Goal: Transaction & Acquisition: Purchase product/service

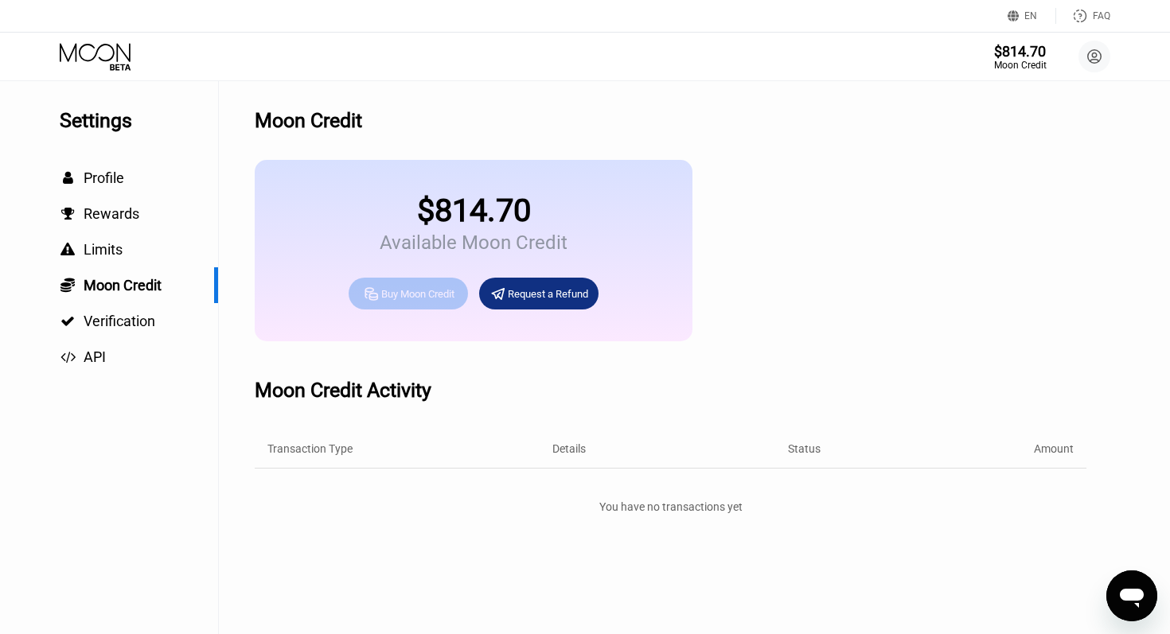
click at [409, 297] on div "Buy Moon Credit" at bounding box center [417, 294] width 73 height 14
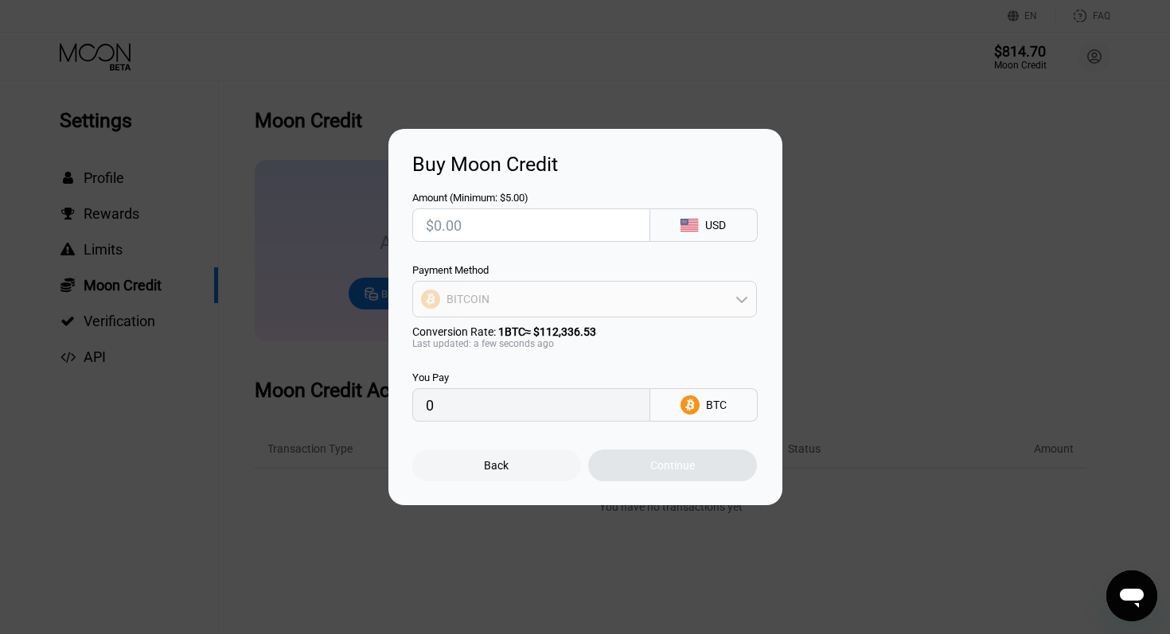
click at [565, 295] on div "BITCOIN" at bounding box center [584, 299] width 343 height 32
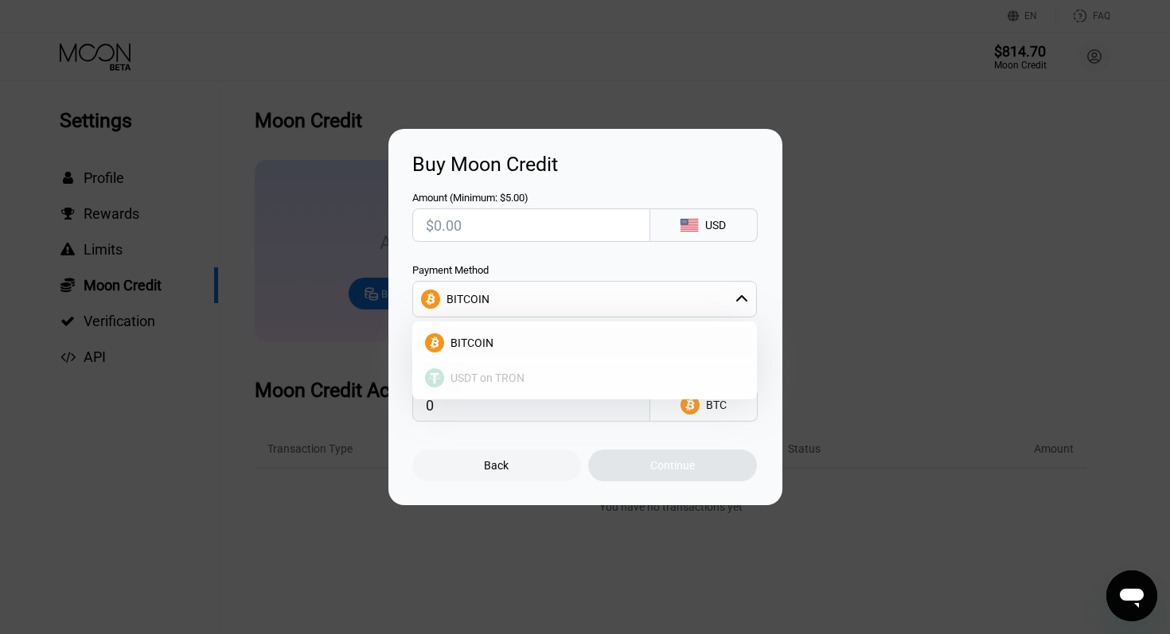
click at [484, 380] on span "USDT on TRON" at bounding box center [487, 378] width 74 height 13
type input "0.00"
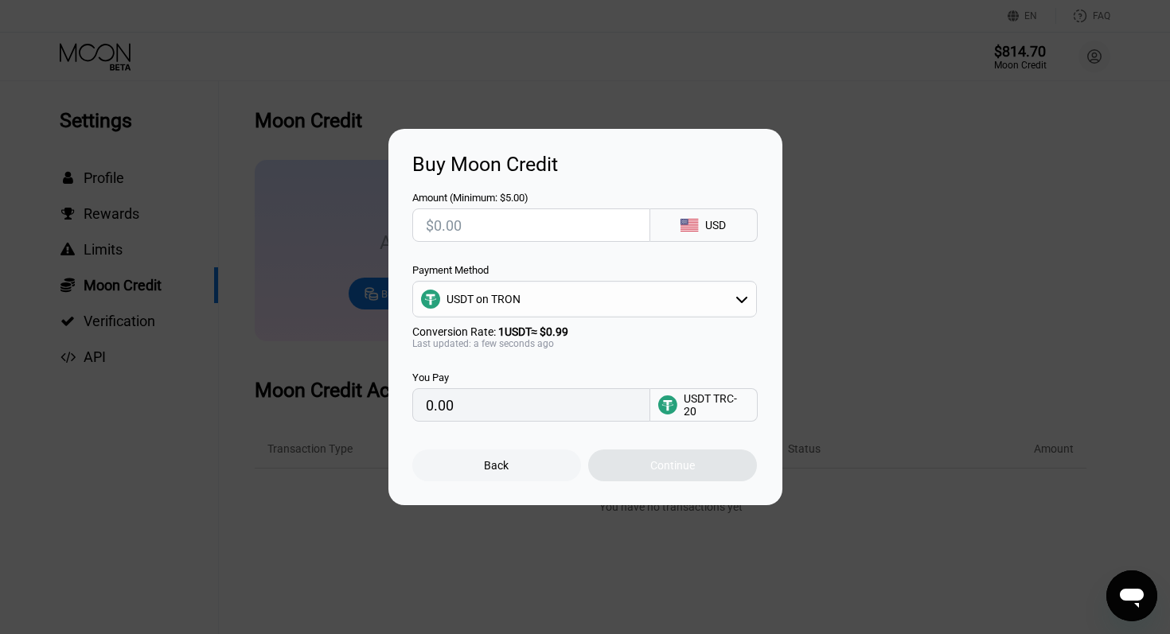
click at [461, 218] on input "text" at bounding box center [531, 225] width 211 height 32
type input "$2"
type input "2.02"
type input "$20"
type input "20.20"
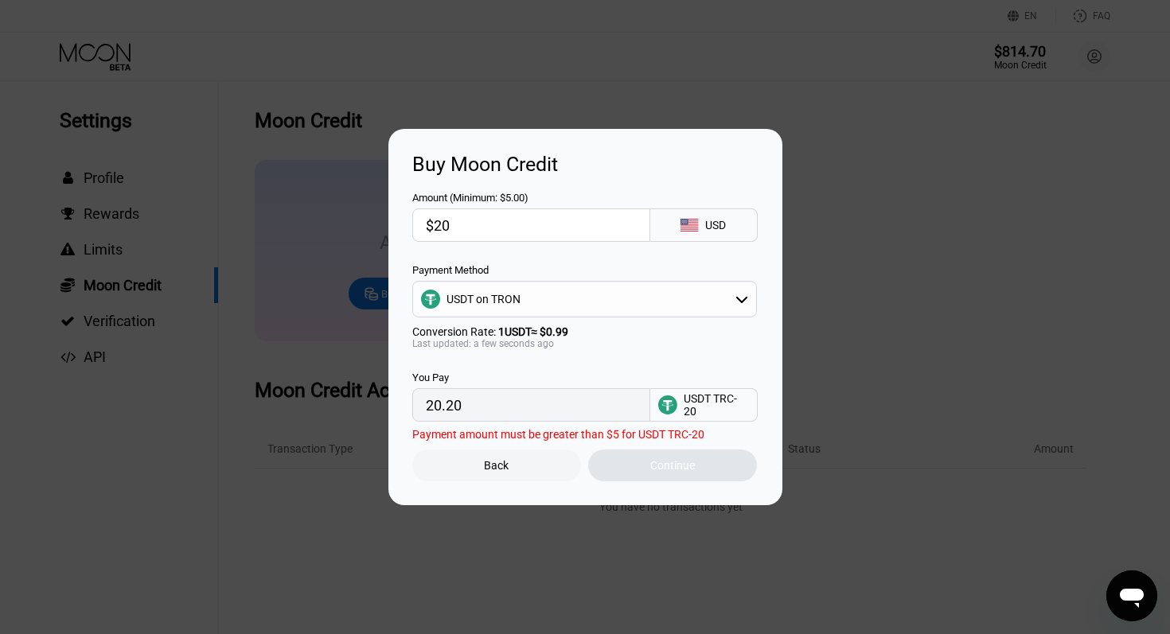
type input "$200"
type input "202.02"
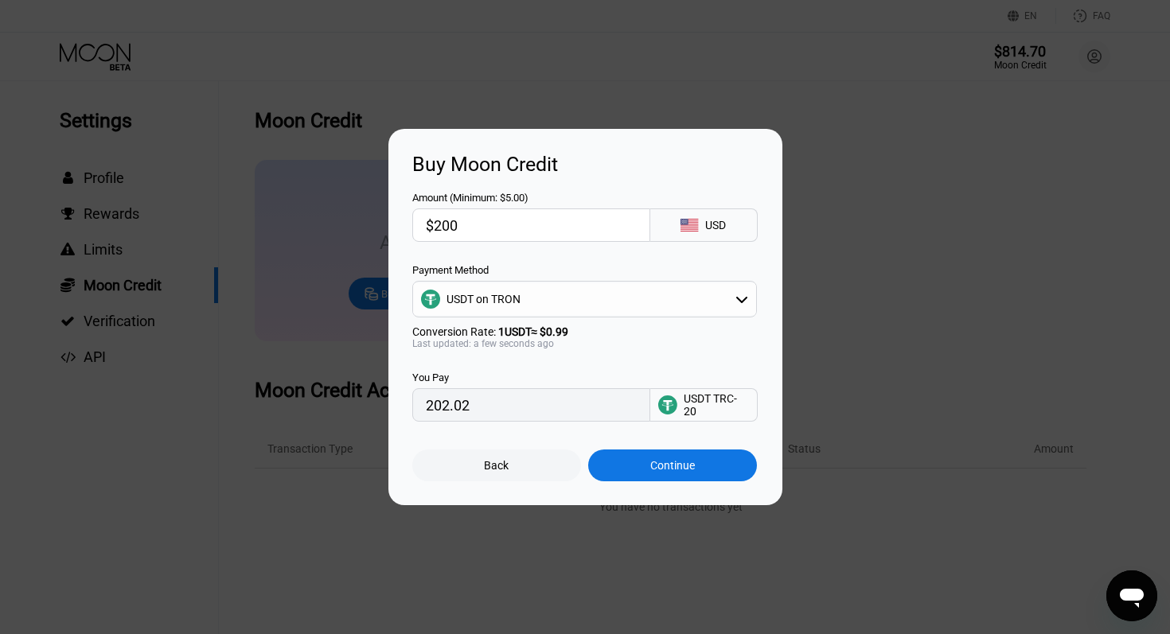
type input "$2000"
type input "2020.20"
type input "$20000"
type input "20202.02"
type input "$20000"
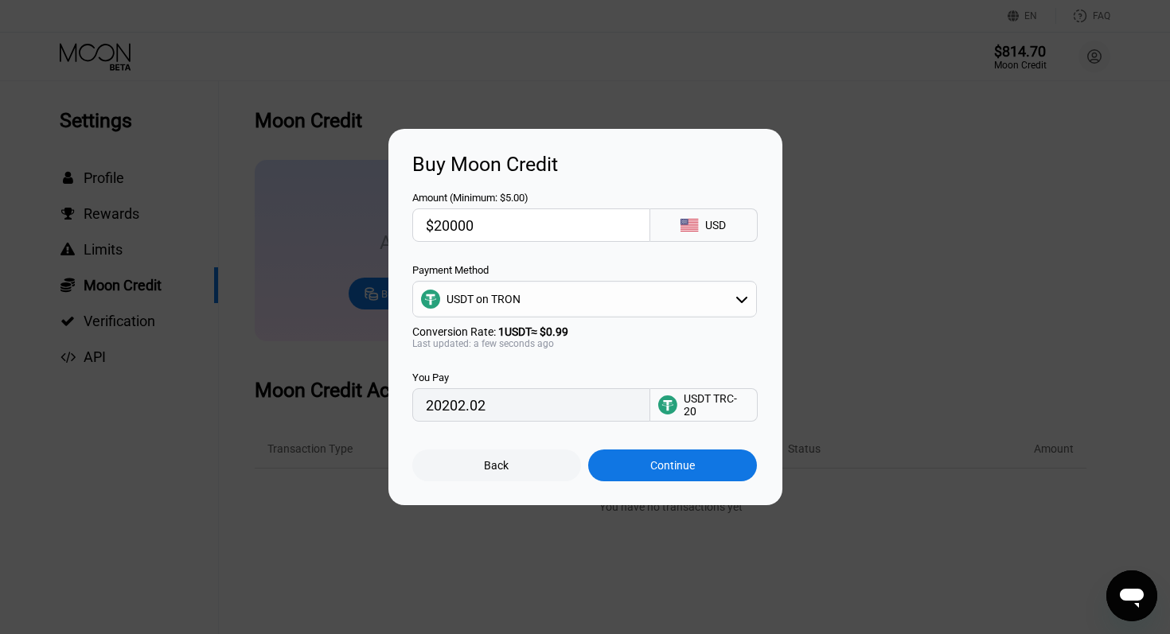
click at [657, 469] on div "Continue" at bounding box center [672, 465] width 45 height 13
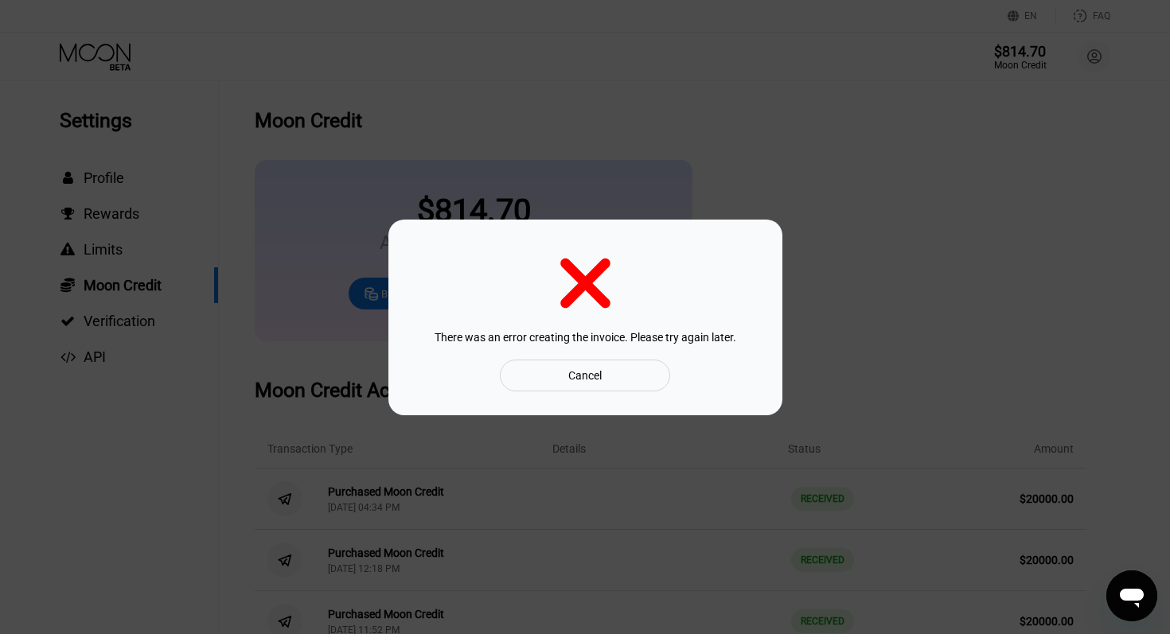
click at [575, 377] on div "Cancel" at bounding box center [584, 375] width 33 height 14
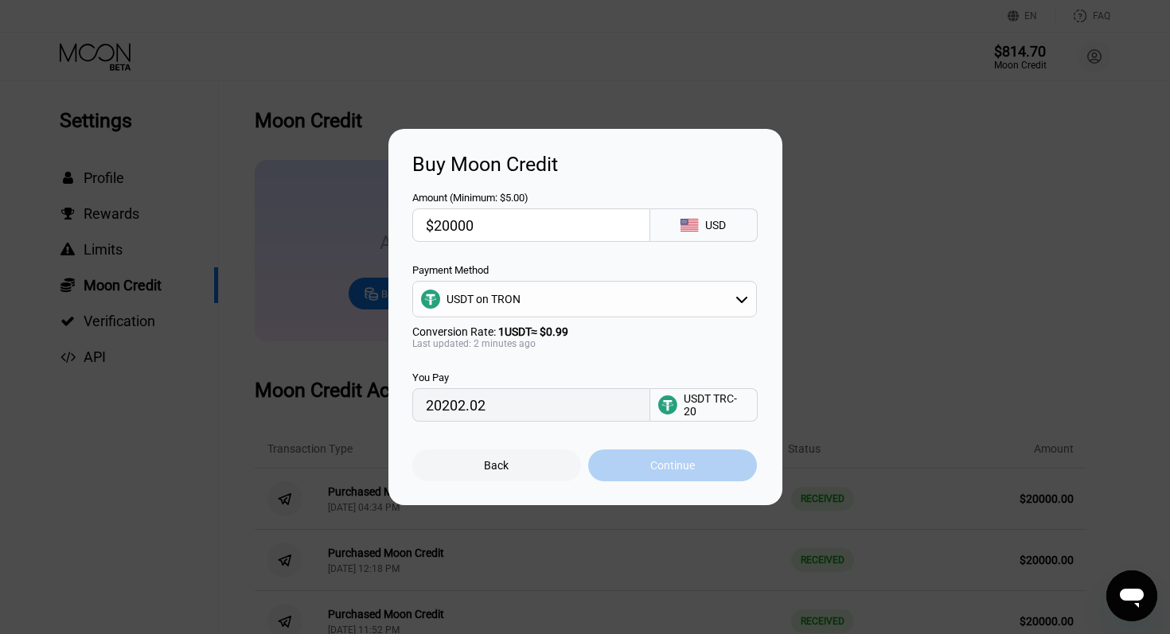
click at [664, 466] on div "Continue" at bounding box center [672, 465] width 45 height 13
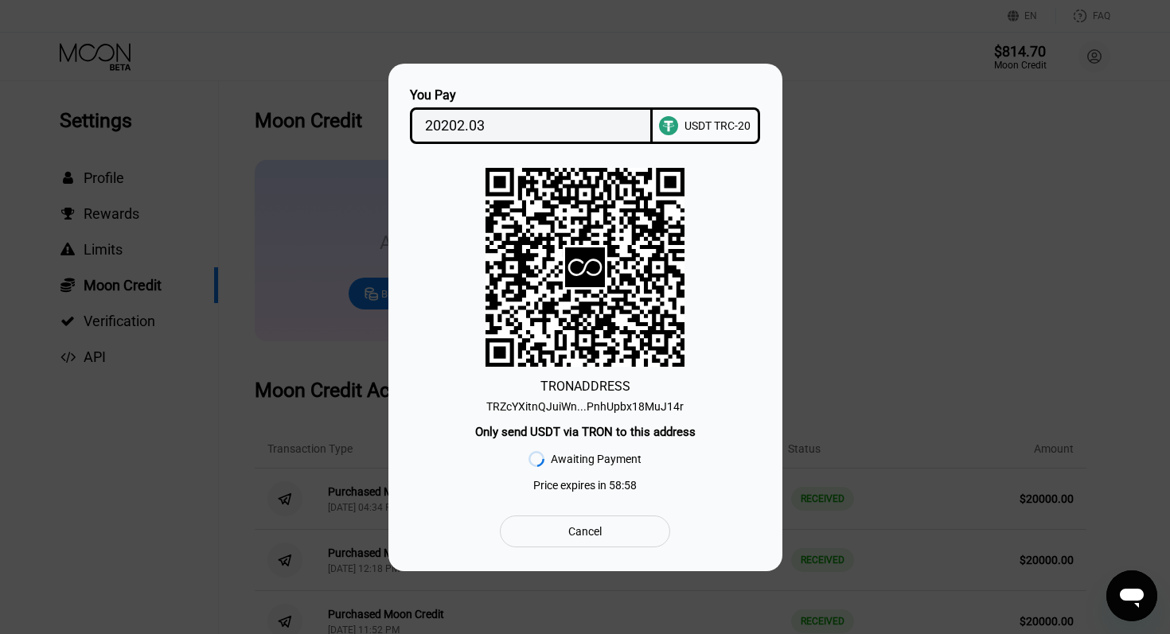
click at [623, 407] on div "TRZcYXitnQJuiWn...PnhUpbx18MuJ14r" at bounding box center [584, 406] width 197 height 13
